Goal: Transaction & Acquisition: Purchase product/service

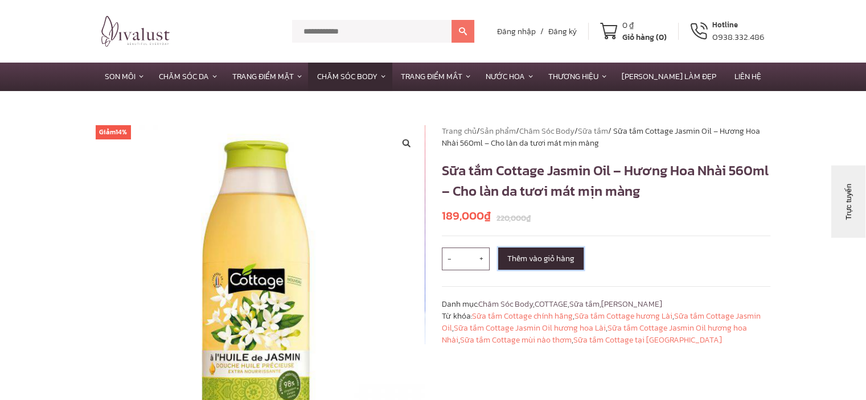
click at [518, 259] on button "Thêm vào giỏ hàng" at bounding box center [540, 259] width 85 height 22
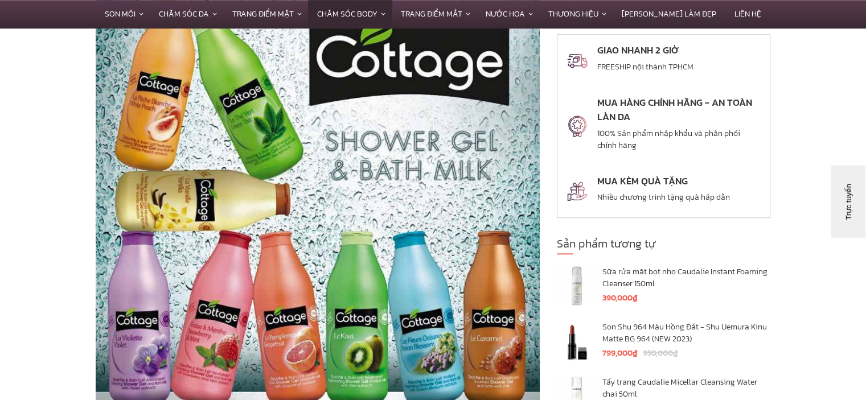
scroll to position [1423, 0]
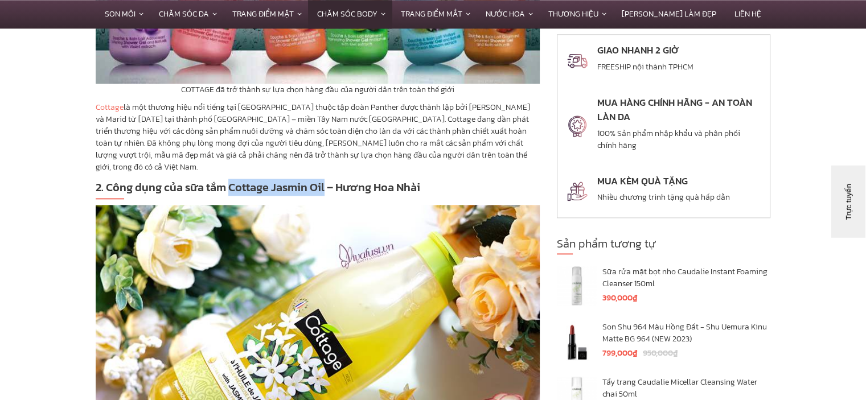
drag, startPoint x: 232, startPoint y: 175, endPoint x: 327, endPoint y: 175, distance: 95.0
click at [327, 179] on strong "2. Công dụng của sữa tắm Cottage Jasmin Oil – Hương Hoa Nhài" at bounding box center [258, 187] width 324 height 17
click at [280, 179] on strong "2. Công dụng của sữa tắm Cottage Jasmin Oil – Hương Hoa Nhài" at bounding box center [258, 187] width 324 height 17
drag, startPoint x: 187, startPoint y: 175, endPoint x: 326, endPoint y: 172, distance: 138.9
click at [326, 179] on strong "2. Công dụng của sữa tắm Cottage Jasmin Oil – Hương Hoa Nhài" at bounding box center [258, 187] width 324 height 17
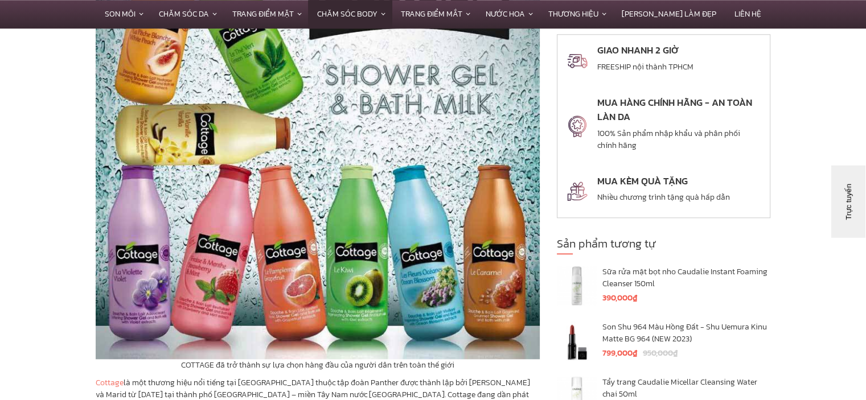
scroll to position [1024, 0]
